Goal: Check status: Check status

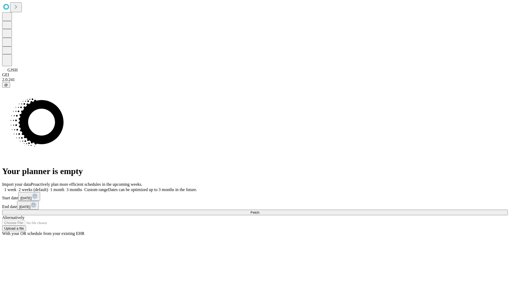
click at [259, 211] on span "Fetch" at bounding box center [255, 213] width 9 height 4
